Goal: Find specific page/section: Find specific page/section

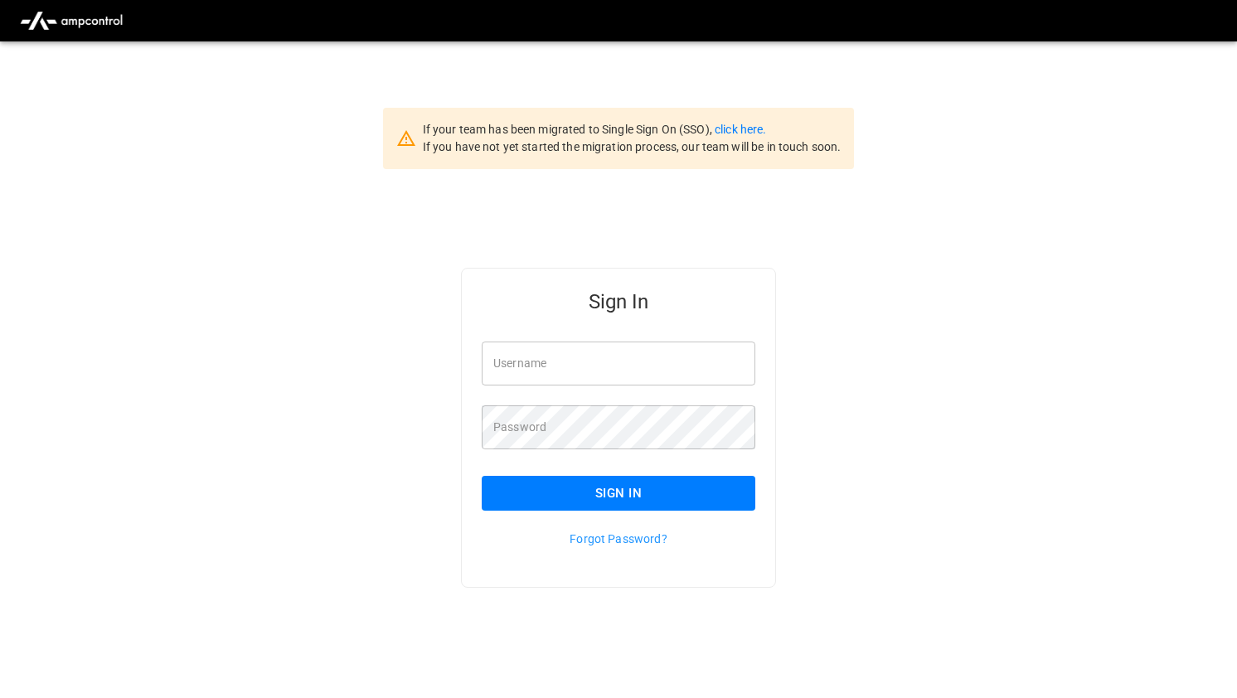
type input "*******"
click at [637, 489] on button "Sign In" at bounding box center [619, 493] width 274 height 35
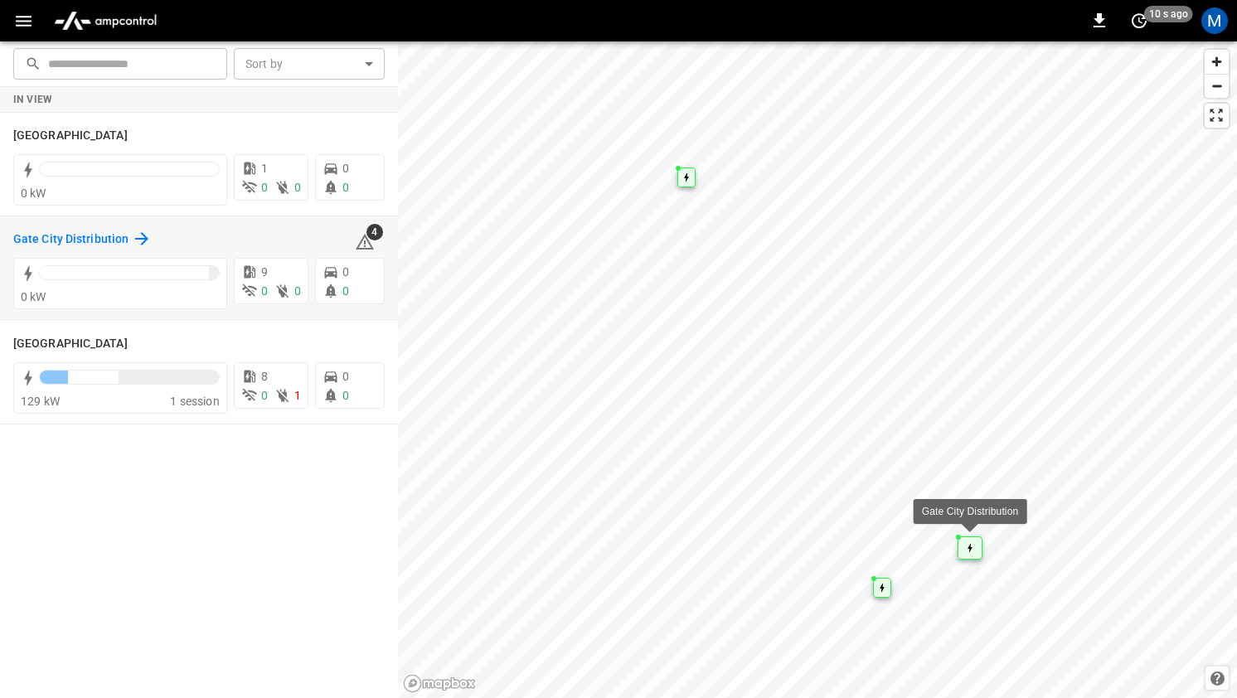
click at [128, 243] on div "Gate City Distribution" at bounding box center [82, 239] width 138 height 20
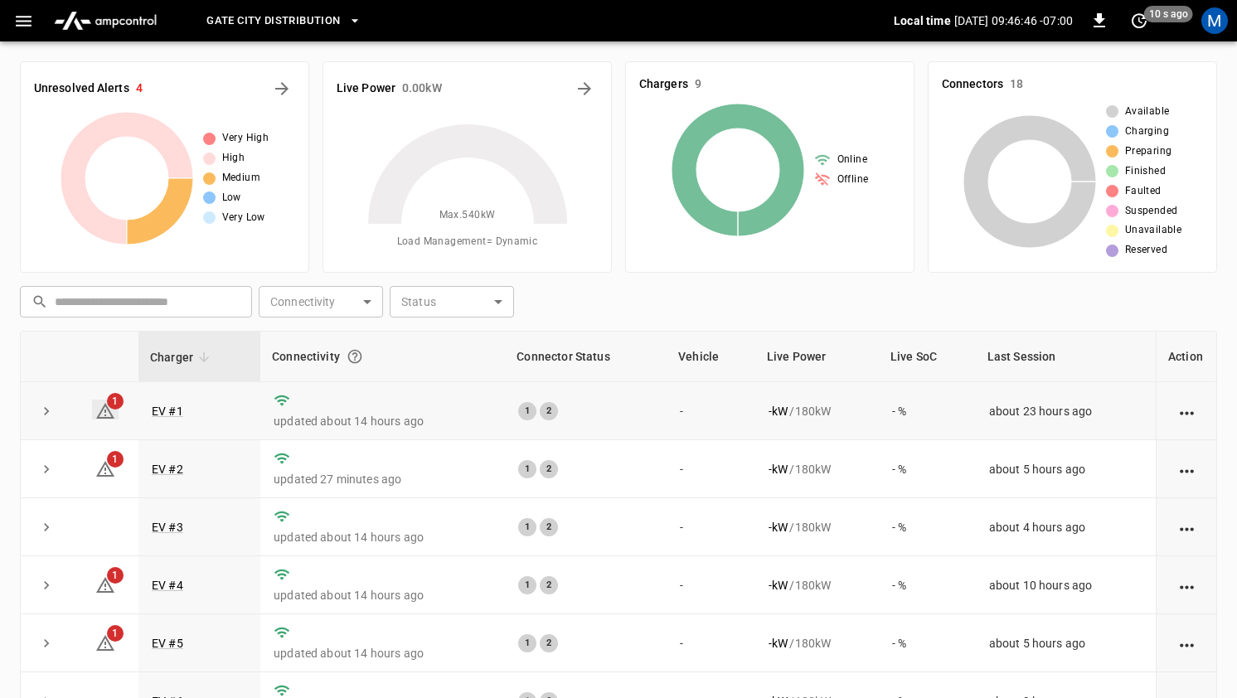
click at [118, 400] on span "1" at bounding box center [115, 401] width 17 height 17
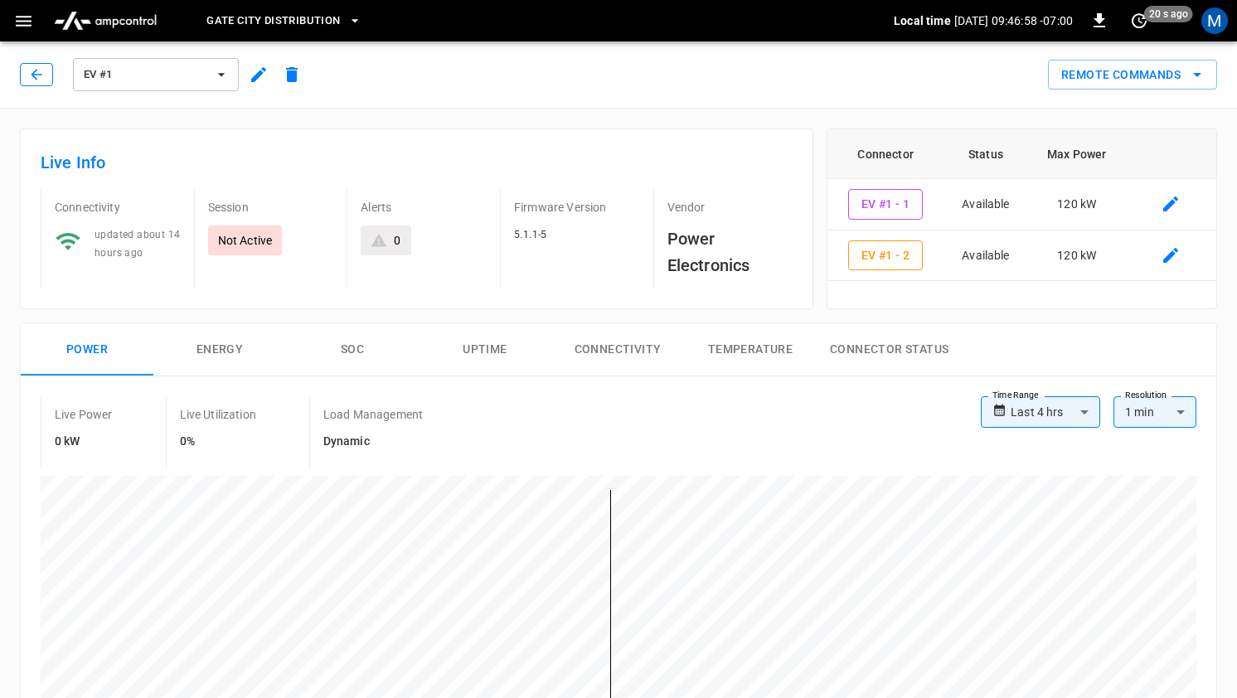
click at [43, 74] on icon "button" at bounding box center [36, 74] width 17 height 17
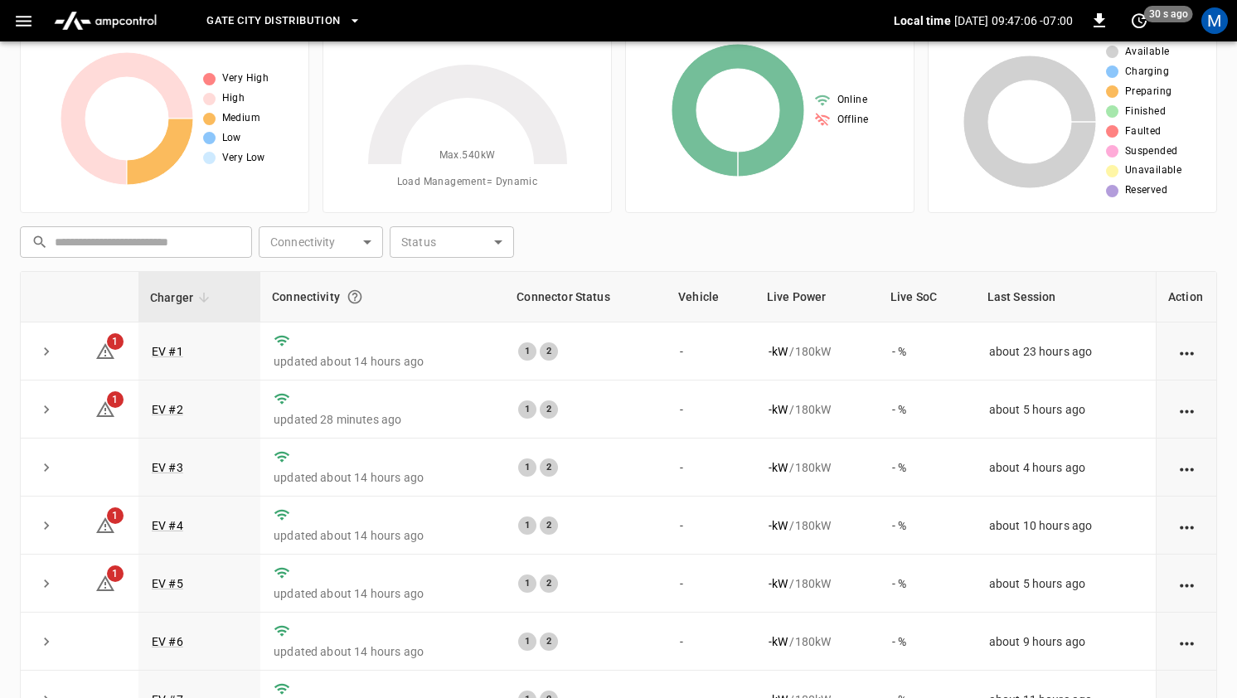
scroll to position [185, 0]
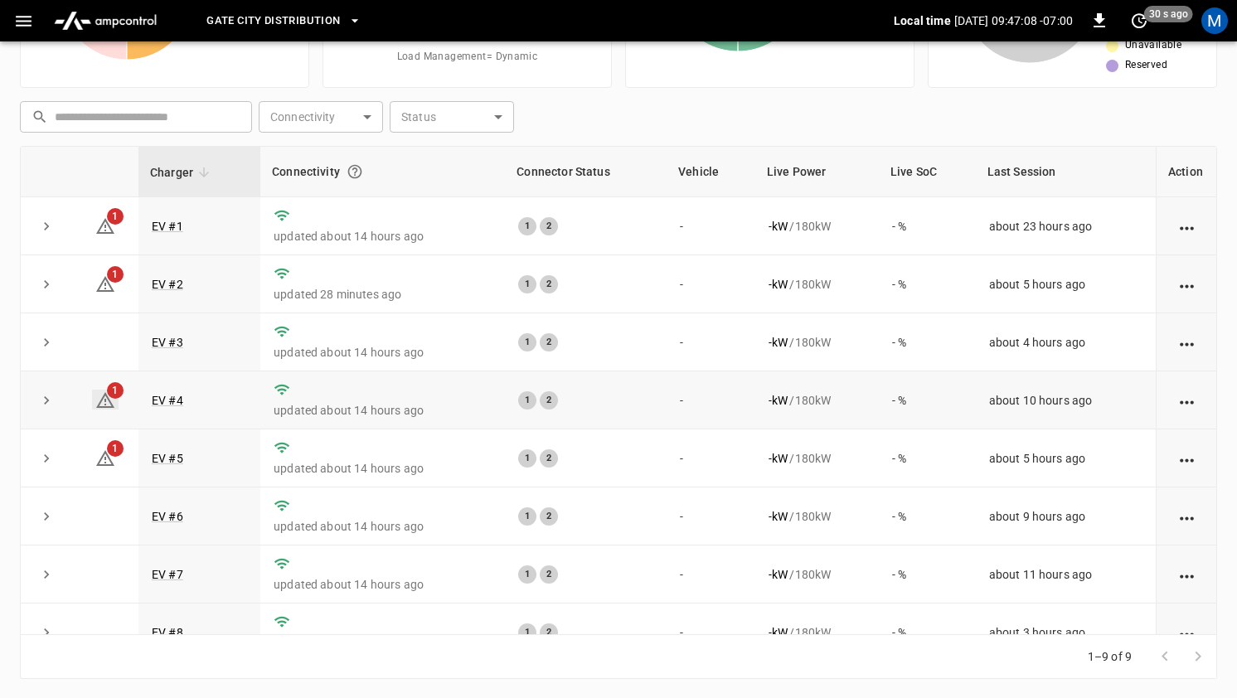
click at [119, 390] on span "1" at bounding box center [115, 390] width 17 height 17
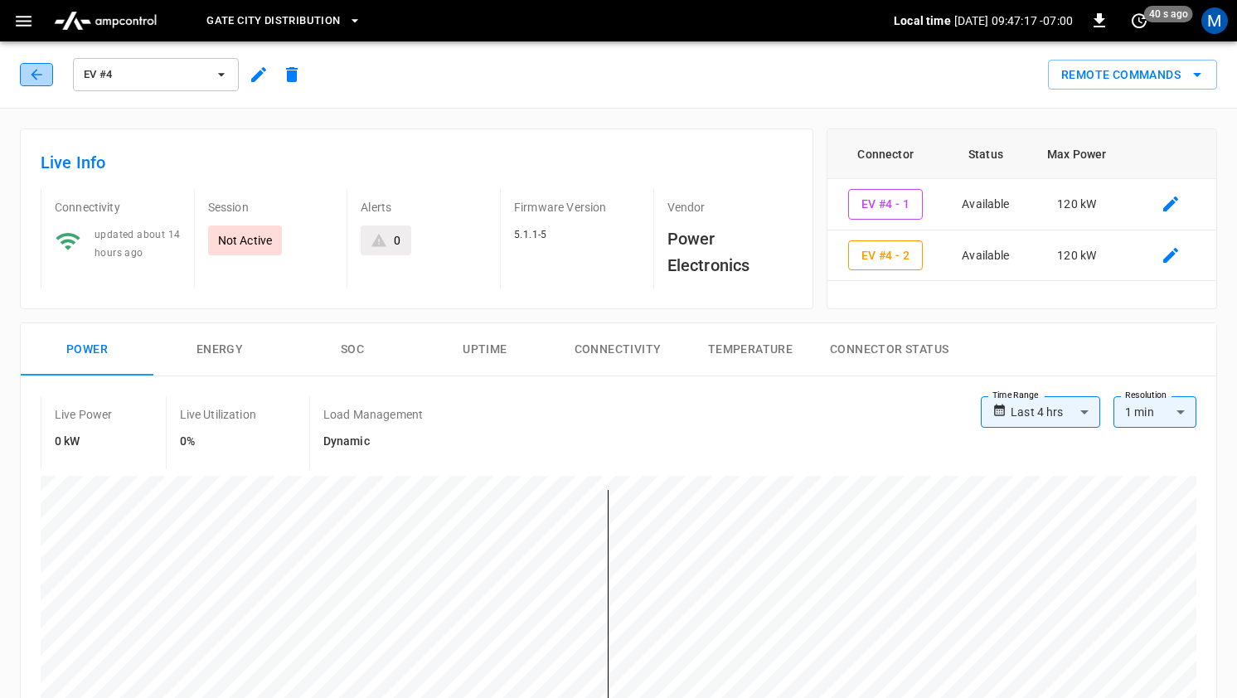
click at [33, 78] on icon "button" at bounding box center [36, 74] width 17 height 17
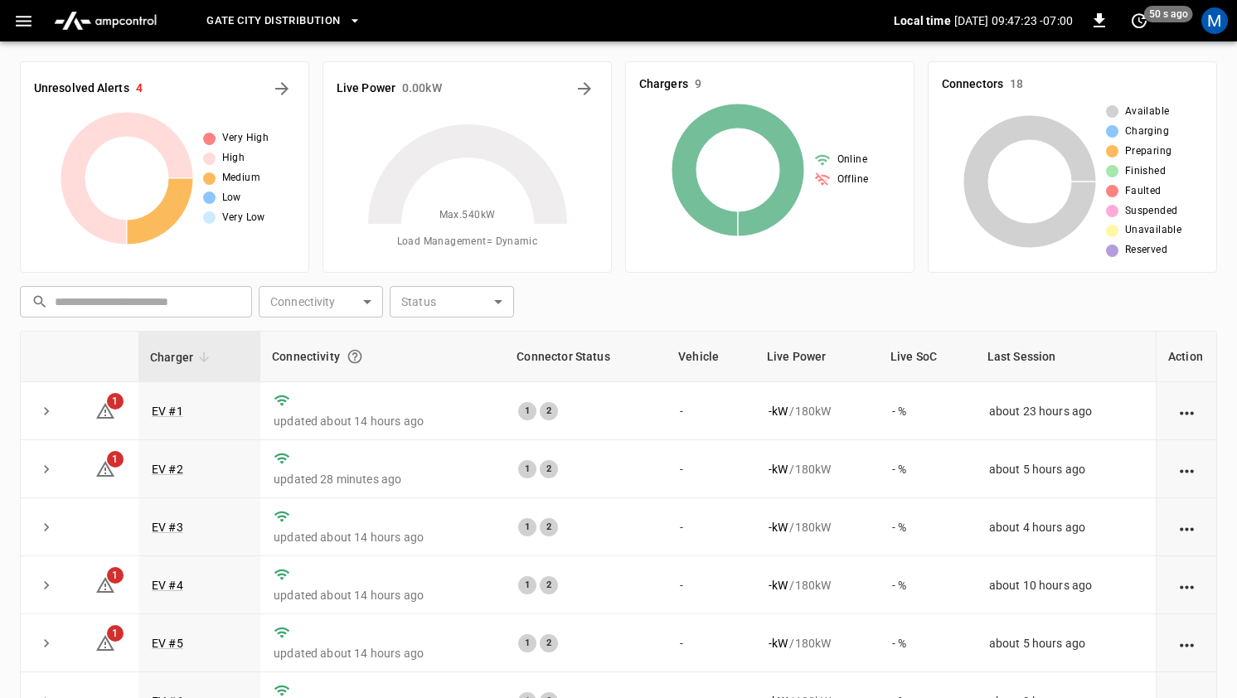
click at [236, 22] on span "Gate City Distribution" at bounding box center [272, 21] width 133 height 19
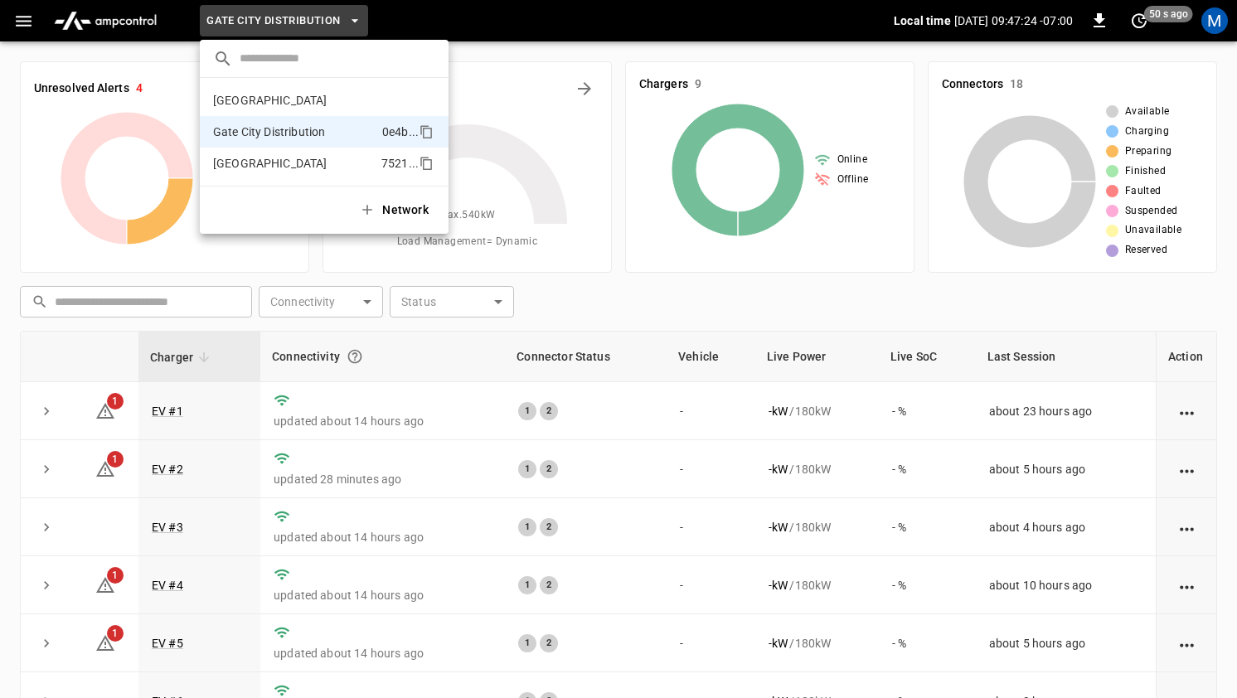
click at [255, 165] on p "[GEOGRAPHIC_DATA]" at bounding box center [294, 163] width 162 height 17
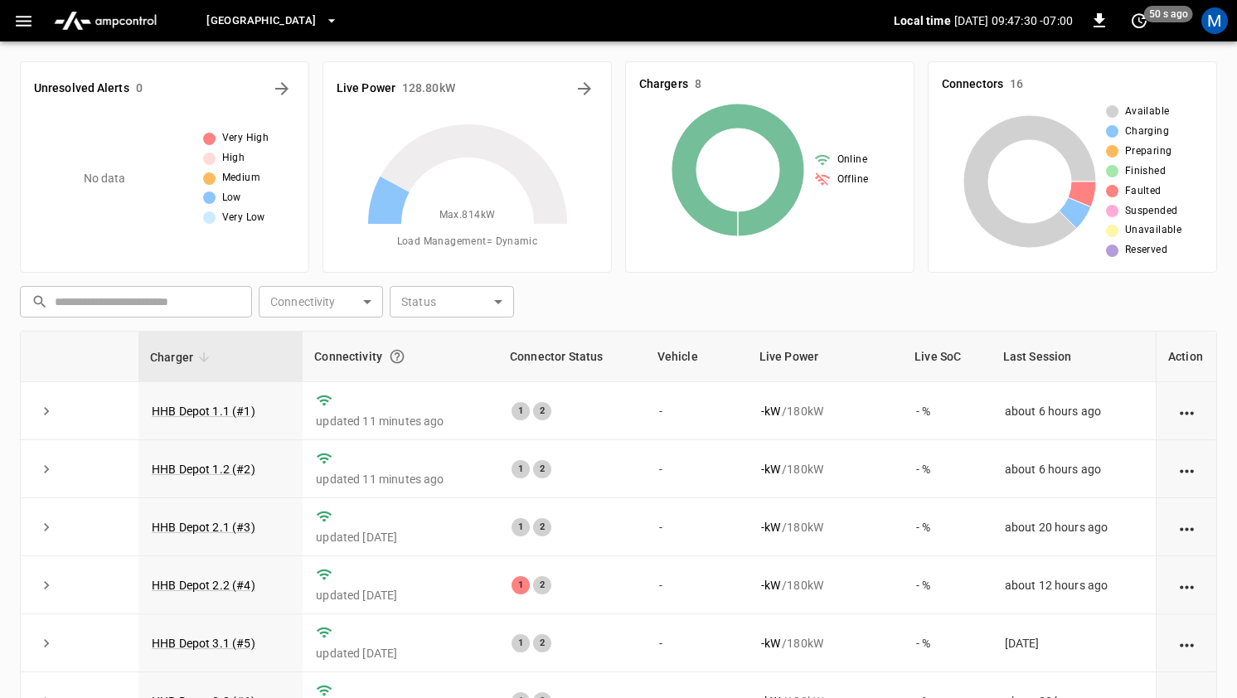
click at [295, 22] on span "[GEOGRAPHIC_DATA]" at bounding box center [260, 21] width 109 height 19
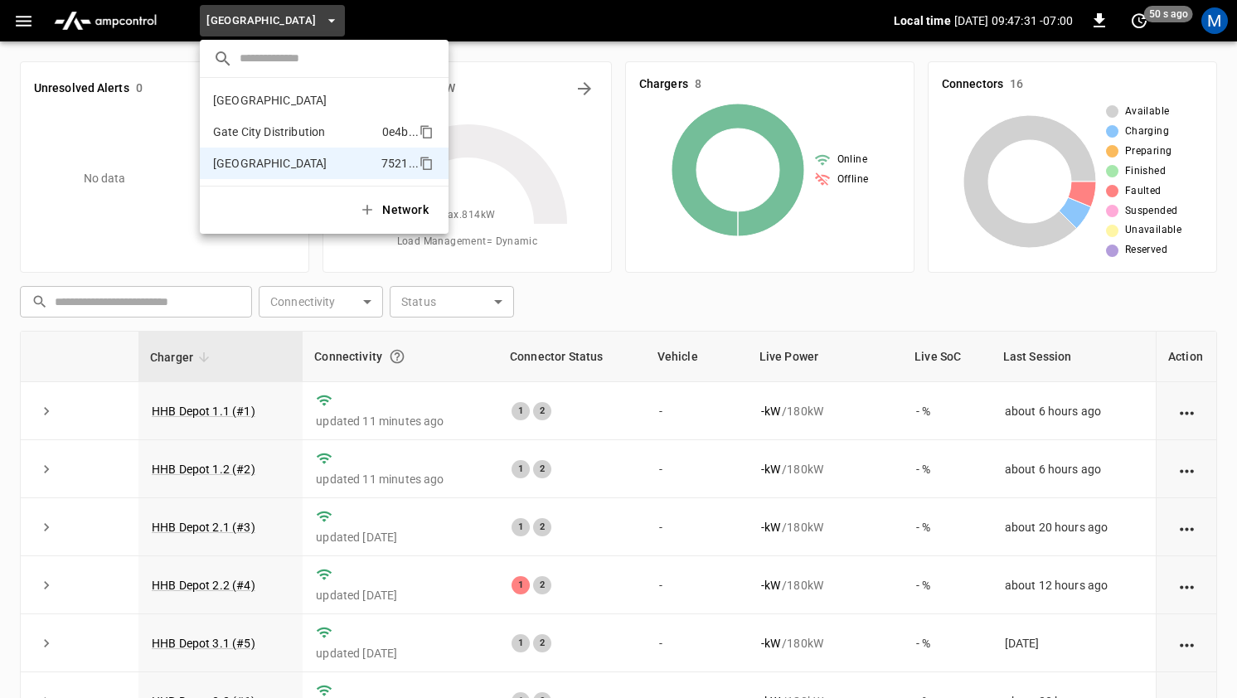
click at [270, 134] on p "Gate City Distribution" at bounding box center [294, 131] width 162 height 17
